Goal: Task Accomplishment & Management: Manage account settings

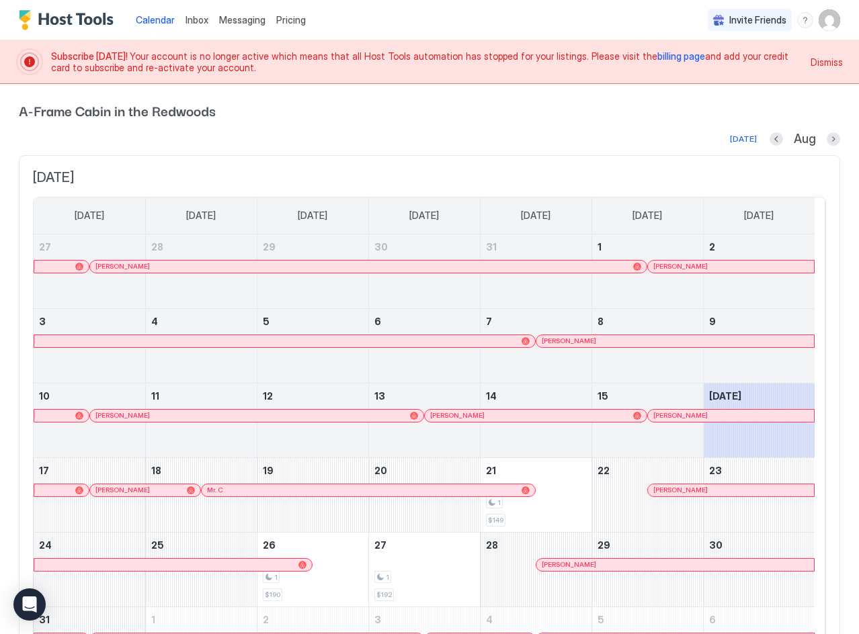
click at [657, 54] on span "billing page" at bounding box center [681, 55] width 48 height 11
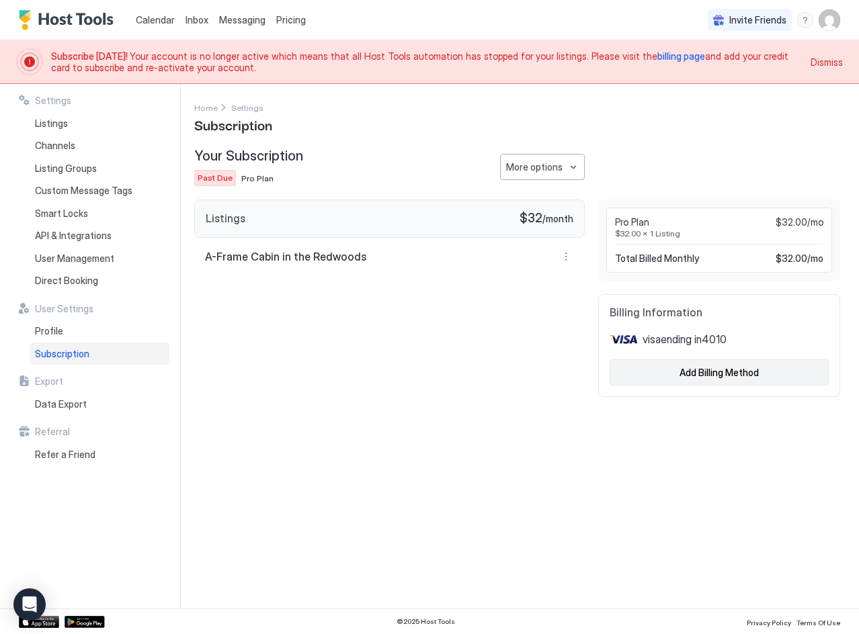
click at [686, 372] on div "Add Billing Method" at bounding box center [718, 373] width 79 height 14
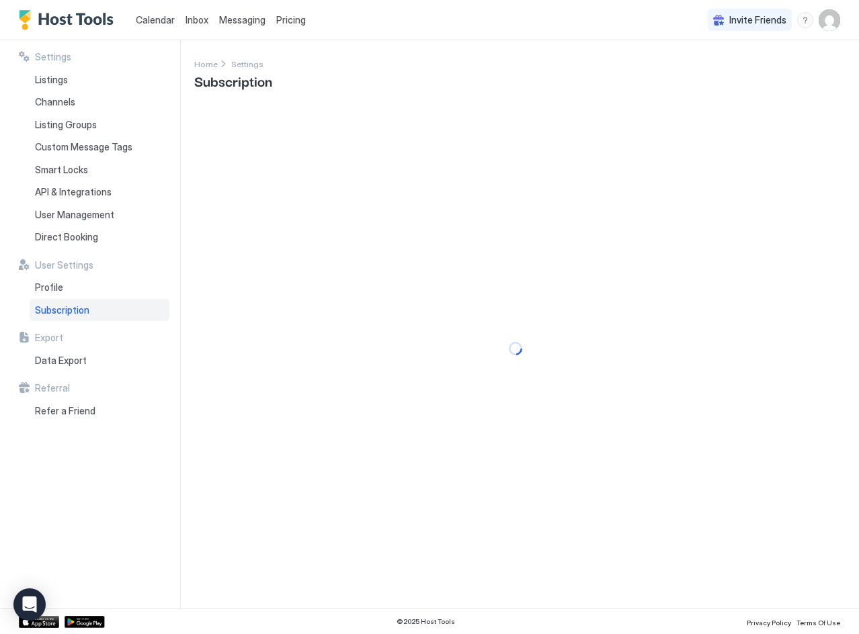
click at [241, 23] on span "Messaging" at bounding box center [242, 19] width 46 height 11
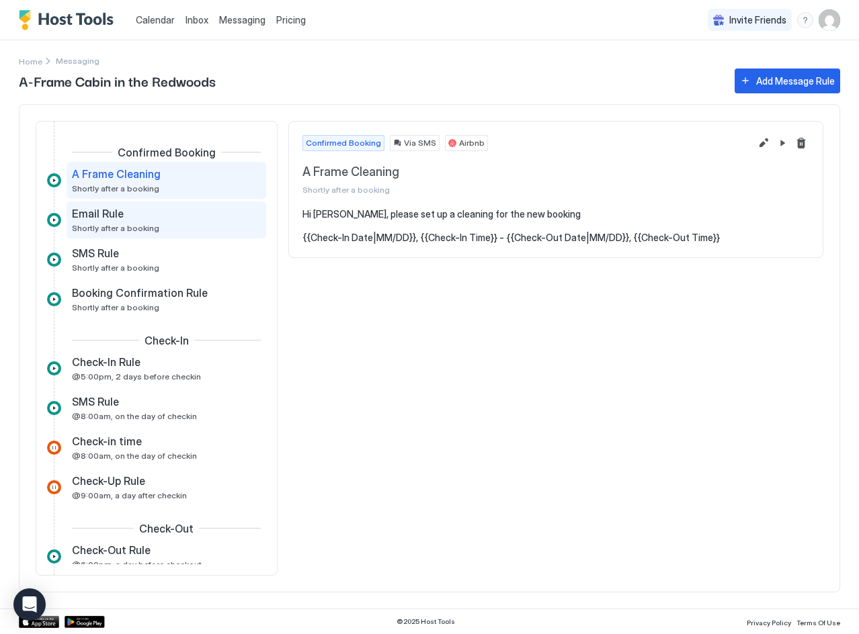
click at [164, 232] on div "Email Rule Shortly after a booking" at bounding box center [157, 220] width 170 height 26
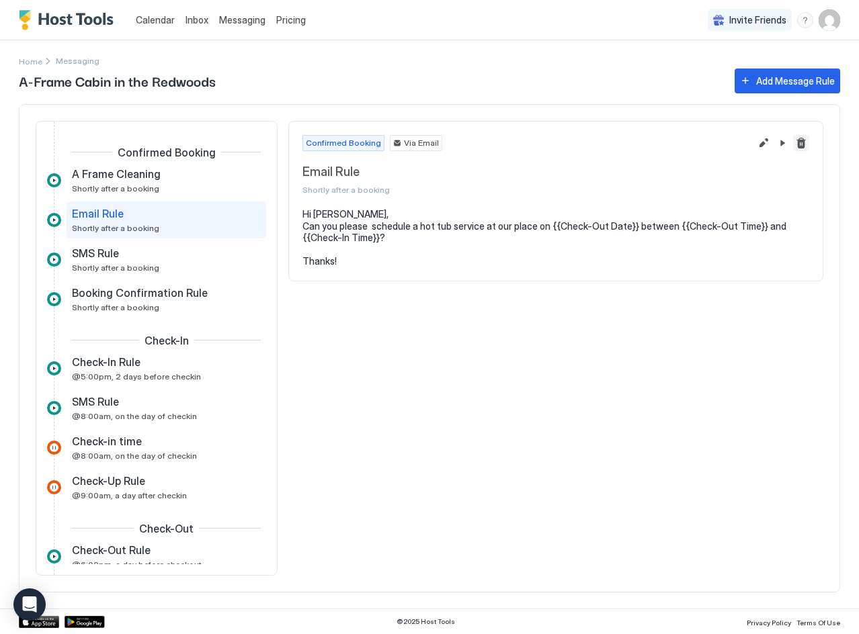
click at [800, 146] on button "Delete message rule" at bounding box center [801, 143] width 16 height 16
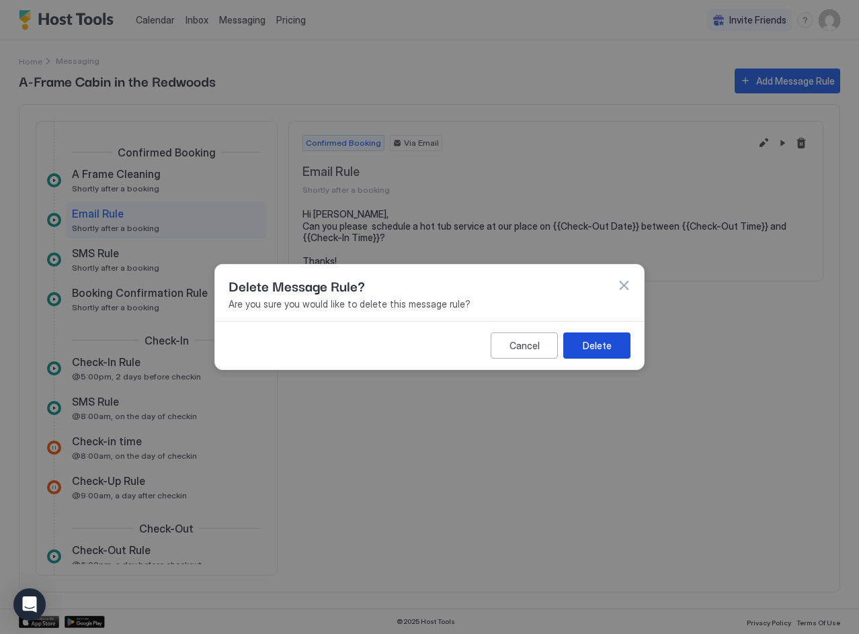
click at [610, 339] on div "Delete" at bounding box center [597, 346] width 29 height 14
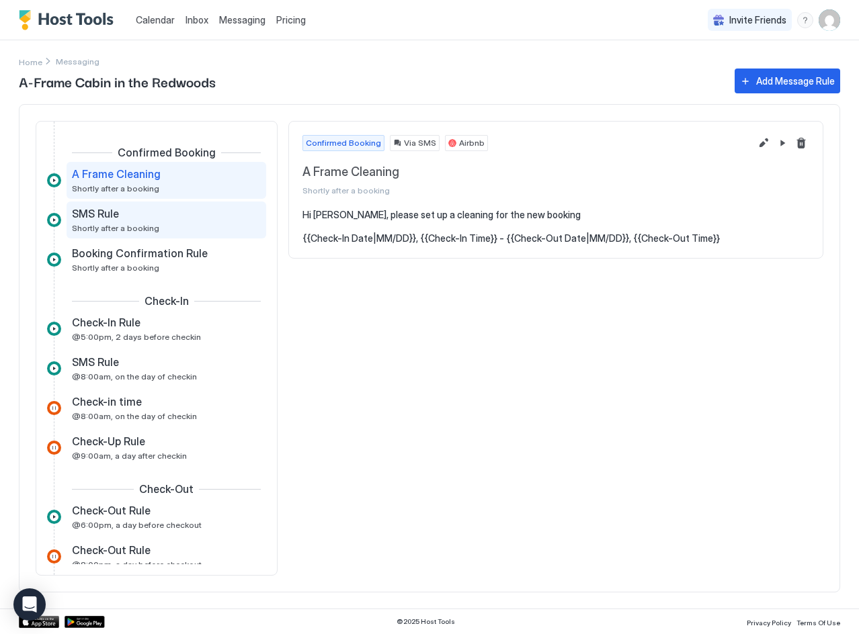
click at [182, 226] on div "SMS Rule Shortly after a booking" at bounding box center [157, 220] width 170 height 26
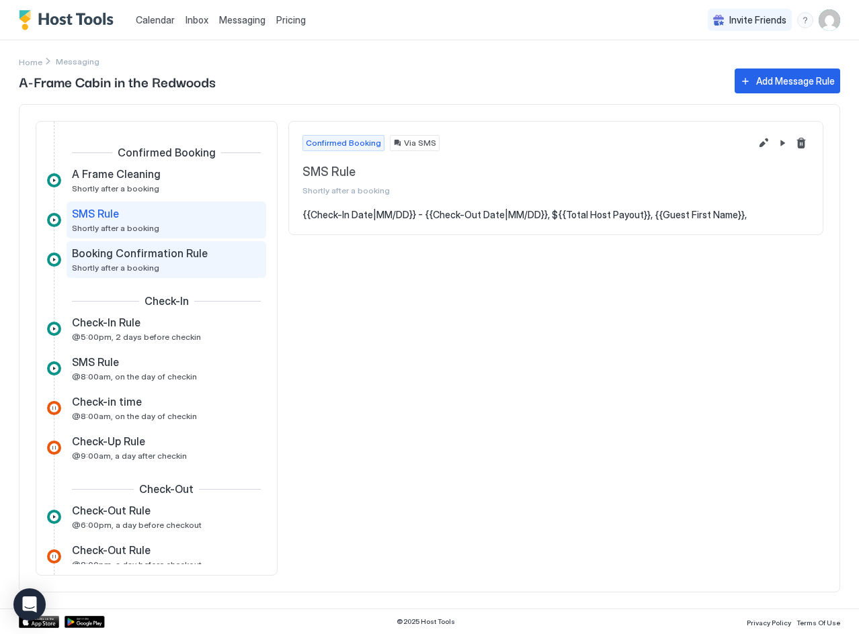
click at [128, 253] on span "Booking Confirmation Rule" at bounding box center [140, 253] width 136 height 13
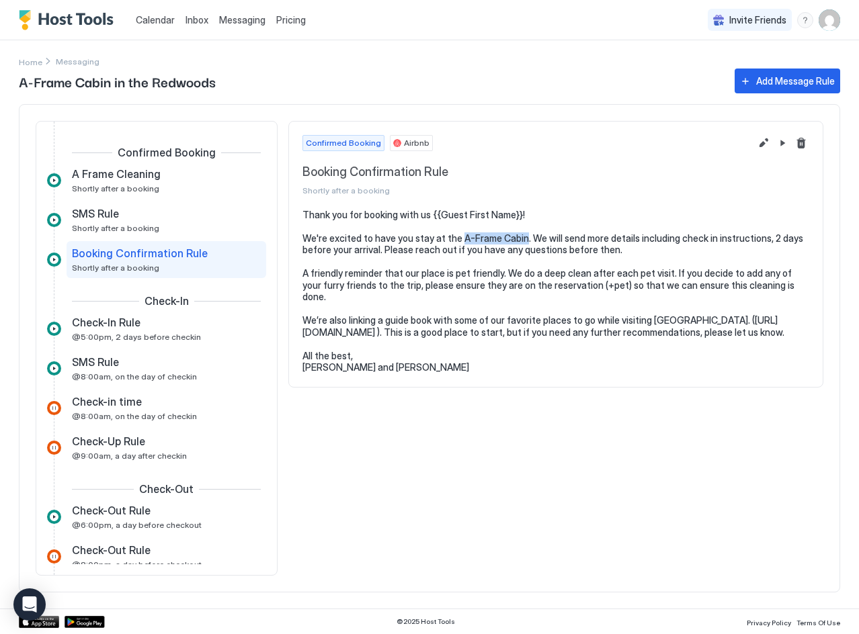
drag, startPoint x: 520, startPoint y: 240, endPoint x: 457, endPoint y: 239, distance: 63.2
click at [457, 239] on pre "Thank you for booking with us {{Guest First Name}}! We're excited to have you s…" at bounding box center [555, 291] width 507 height 165
click at [765, 142] on button "Edit message rule" at bounding box center [763, 143] width 16 height 16
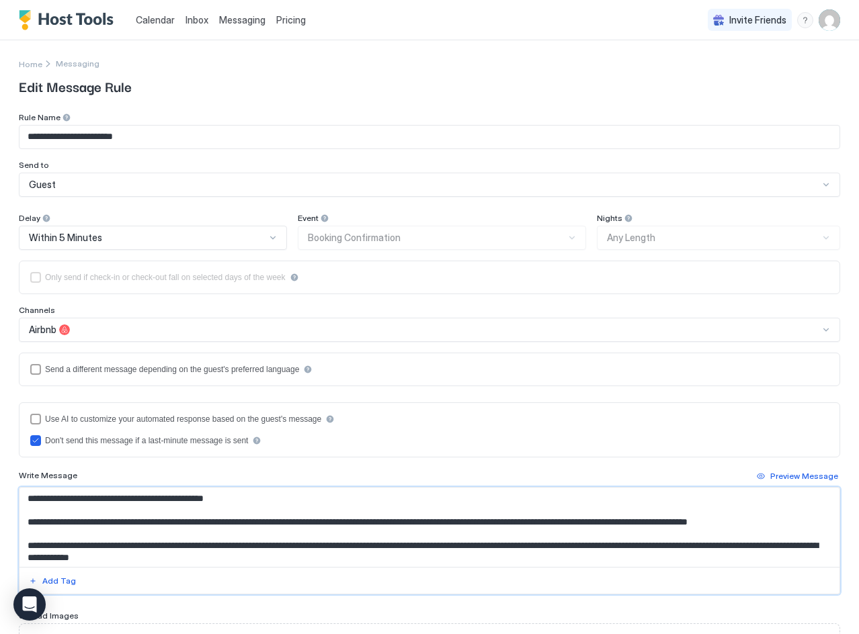
drag, startPoint x: 243, startPoint y: 525, endPoint x: 179, endPoint y: 526, distance: 63.8
click at [179, 526] on textarea "**********" at bounding box center [424, 527] width 810 height 79
click at [65, 581] on div "Add Tag" at bounding box center [59, 581] width 34 height 12
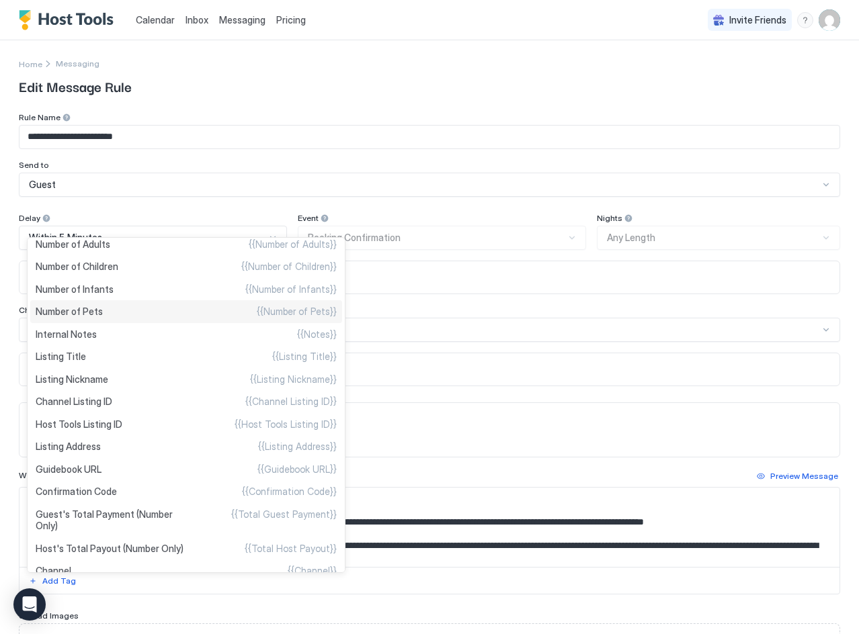
scroll to position [419, 0]
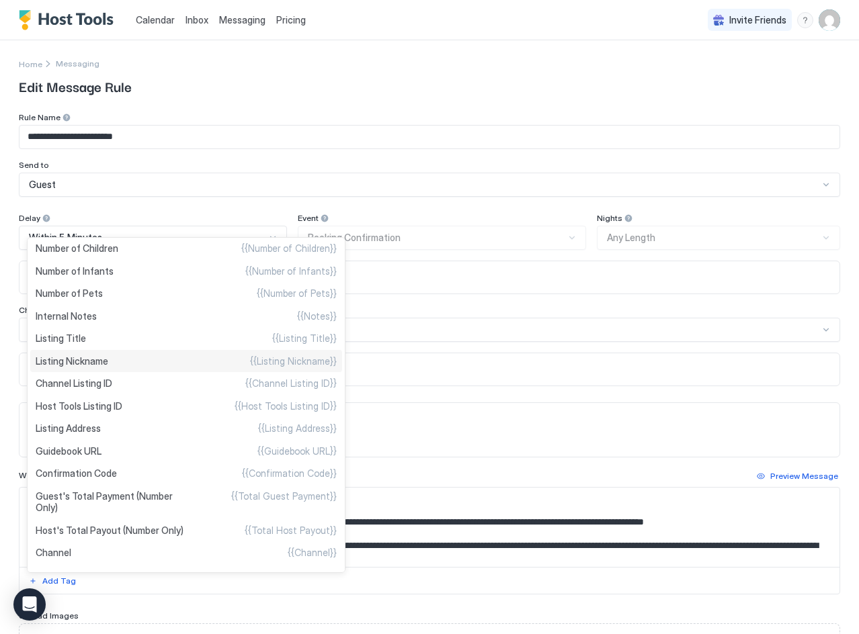
click at [87, 359] on span "Listing Nickname" at bounding box center [72, 361] width 73 height 12
type textarea "**********"
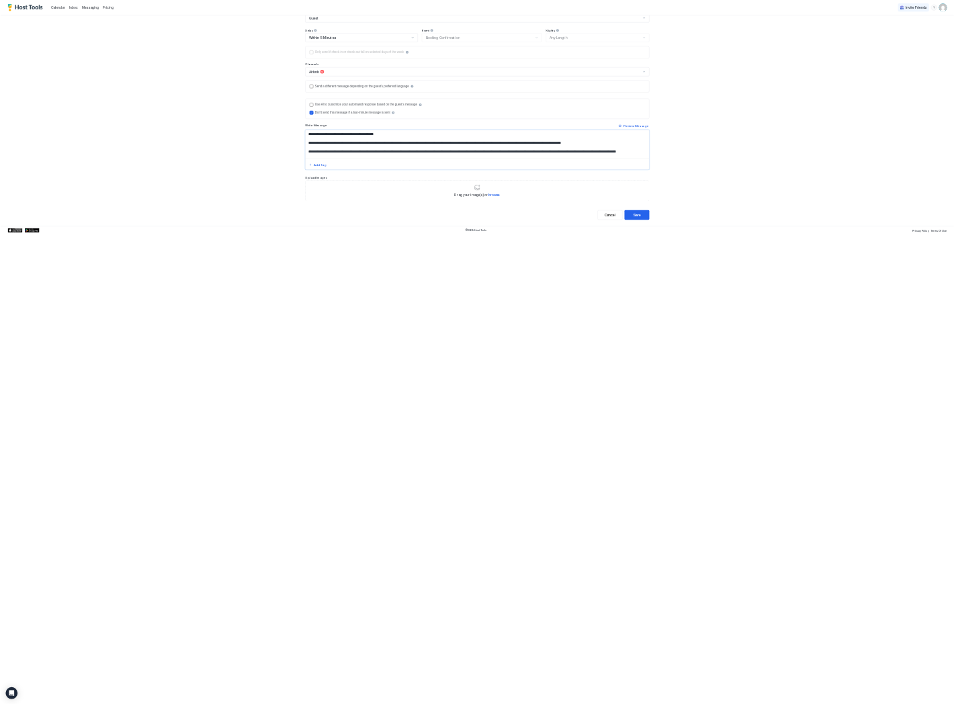
scroll to position [0, 0]
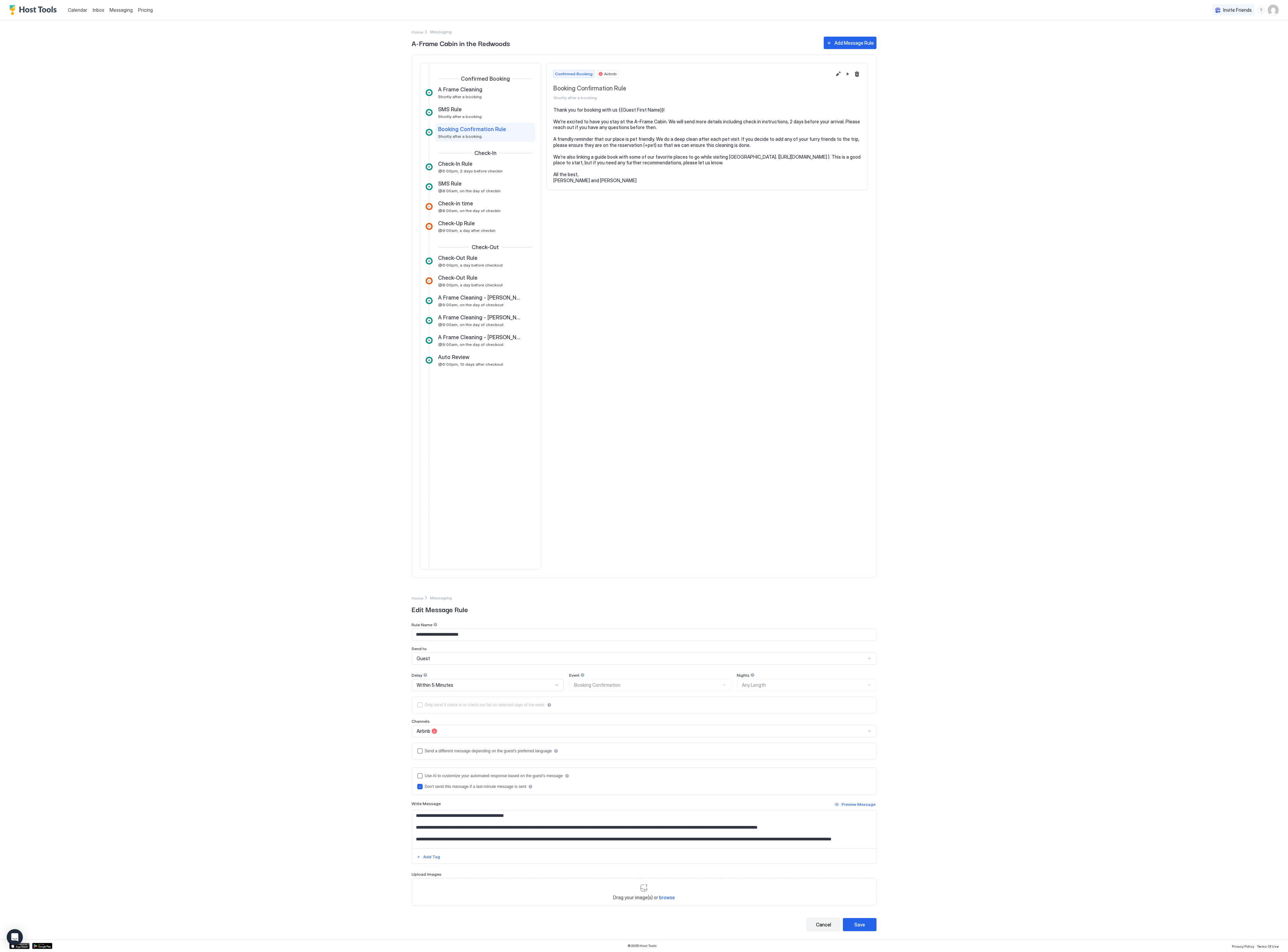
click at [429, 317] on div "Cancel" at bounding box center [824, 924] width 15 height 7
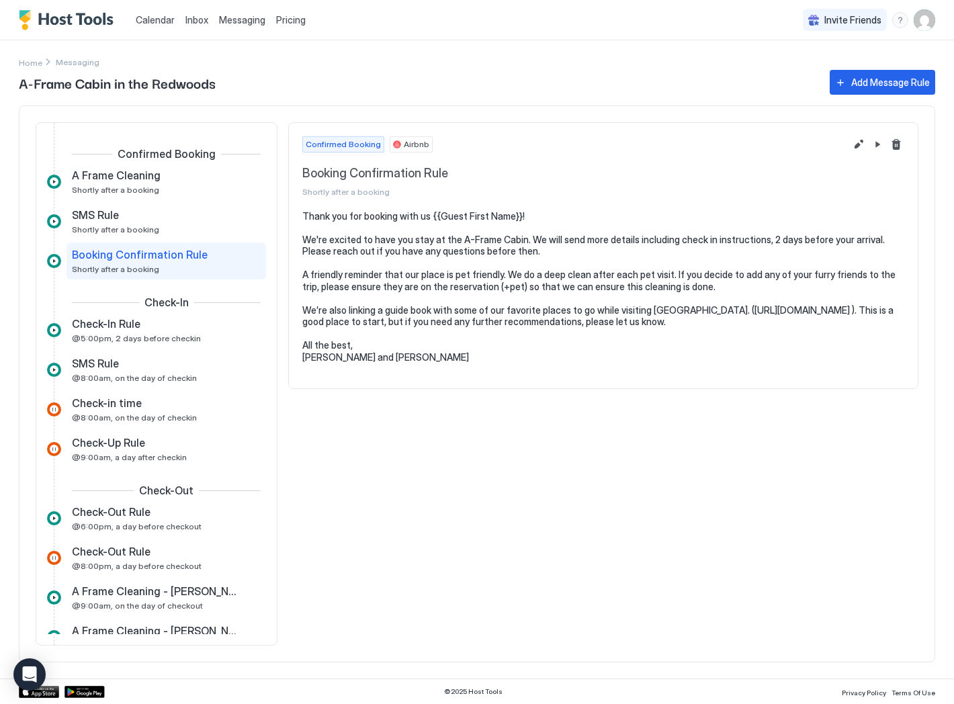
click at [681, 82] on span "A-Frame Cabin in the Redwoods" at bounding box center [418, 83] width 798 height 20
